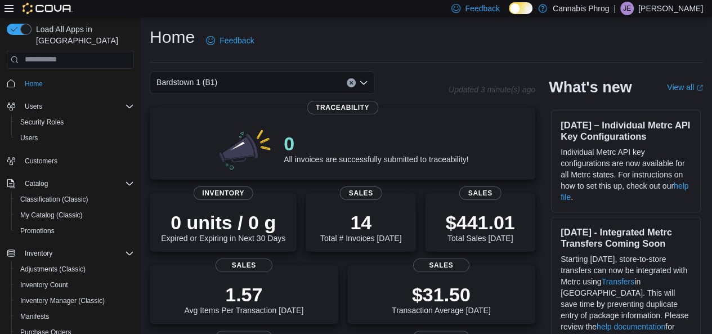
click at [669, 12] on p "Joshua Elmore" at bounding box center [670, 9] width 65 height 14
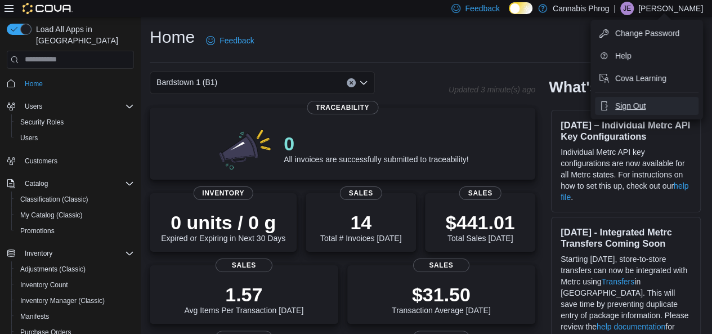
click at [625, 104] on span "Sign Out" at bounding box center [630, 105] width 30 height 11
